Goal: Transaction & Acquisition: Download file/media

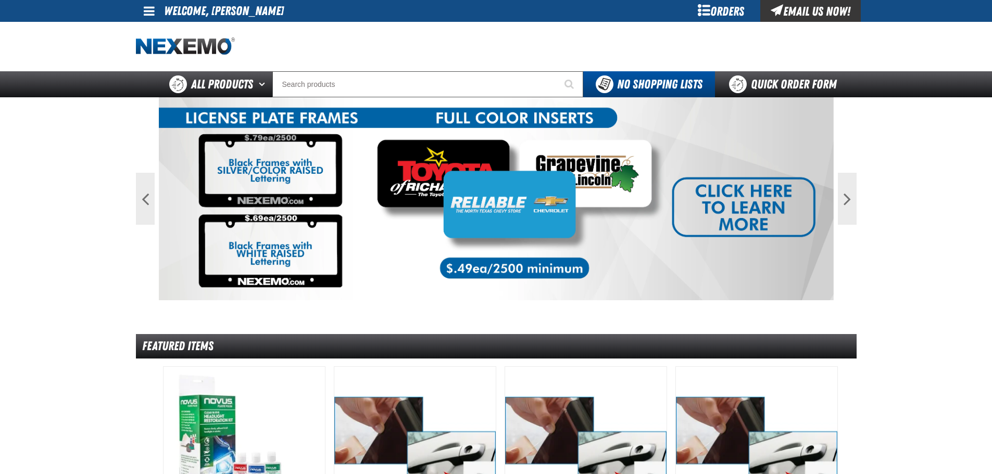
click at [153, 16] on span at bounding box center [149, 11] width 11 height 13
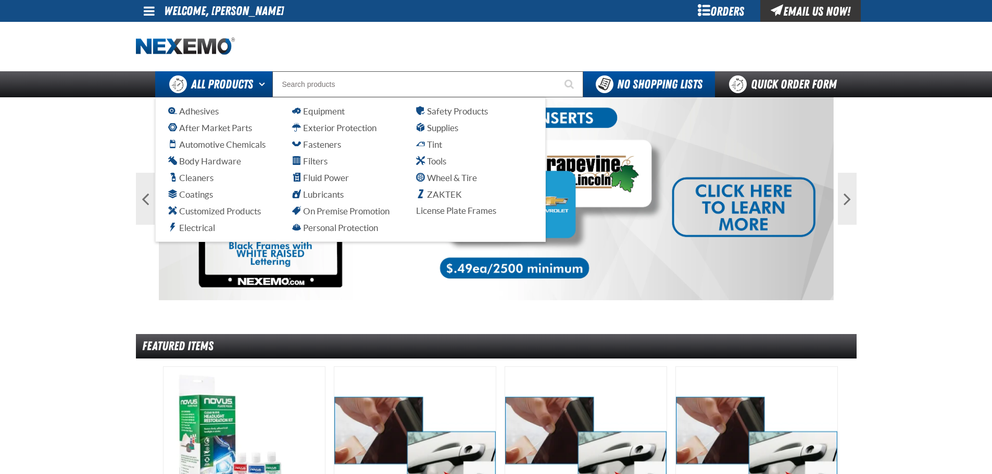
click at [240, 83] on span "All Products" at bounding box center [222, 84] width 62 height 19
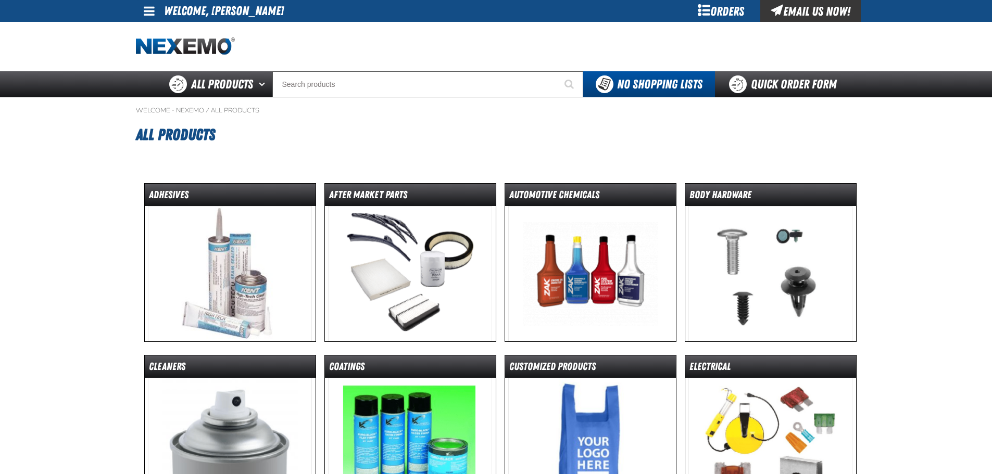
click at [734, 8] on div "Orders" at bounding box center [721, 11] width 78 height 22
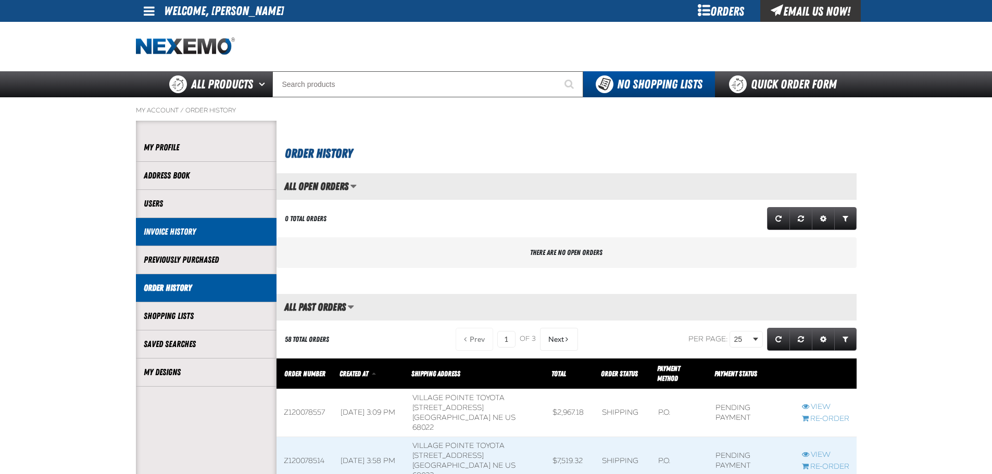
scroll to position [1, 1]
click at [201, 231] on link "Invoice History" at bounding box center [206, 232] width 125 height 12
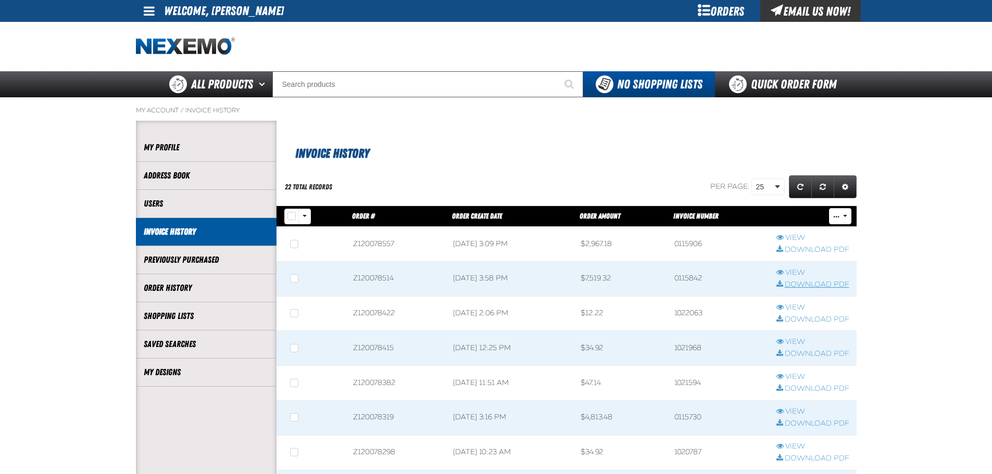
click at [797, 285] on link "Download PDF" at bounding box center [813, 285] width 73 height 10
click at [808, 247] on link "Download PDF" at bounding box center [813, 250] width 73 height 10
